Goal: Task Accomplishment & Management: Use online tool/utility

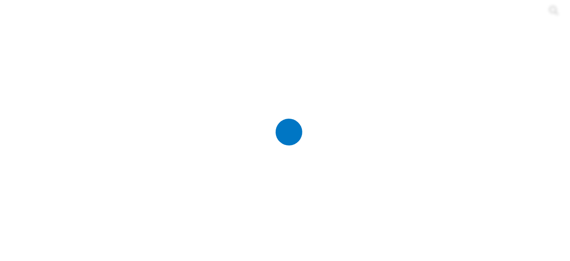
click at [111, 133] on div at bounding box center [289, 130] width 570 height 261
click at [128, 115] on div at bounding box center [286, 130] width 564 height 261
type input "[PERSON_NAME]"
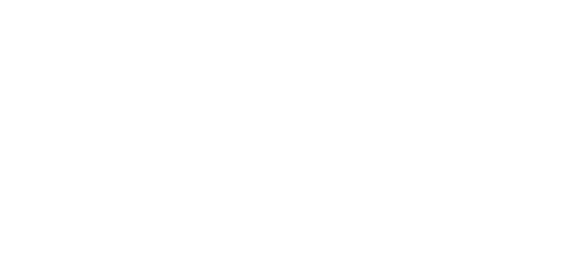
type input "[PERSON_NAME] PDXN"
